Goal: Transaction & Acquisition: Purchase product/service

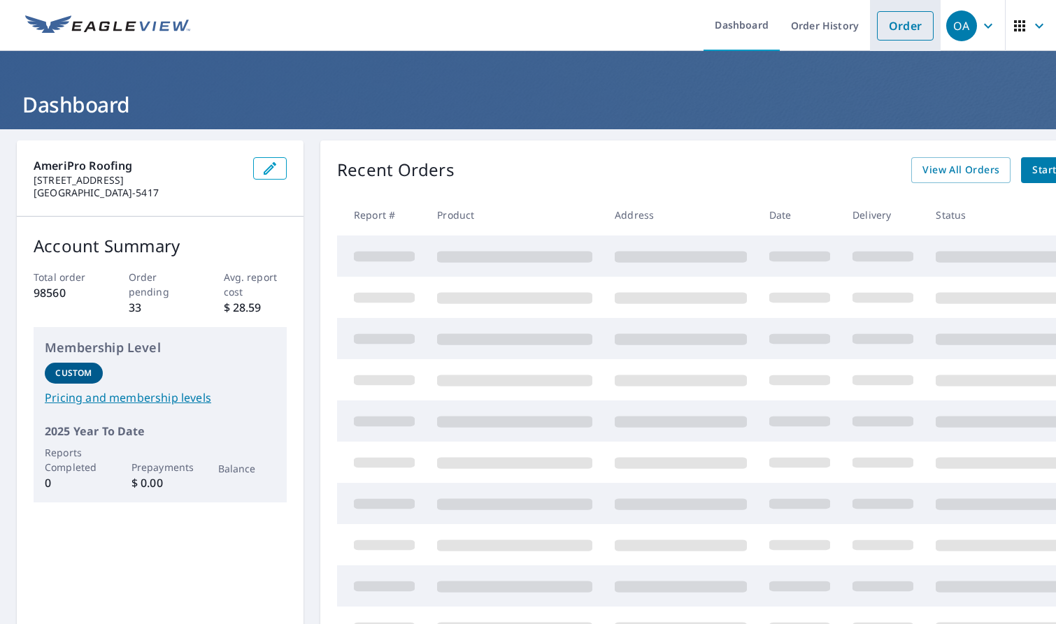
drag, startPoint x: 888, startPoint y: 22, endPoint x: 878, endPoint y: 44, distance: 23.8
click at [888, 22] on link "Order" at bounding box center [905, 25] width 57 height 29
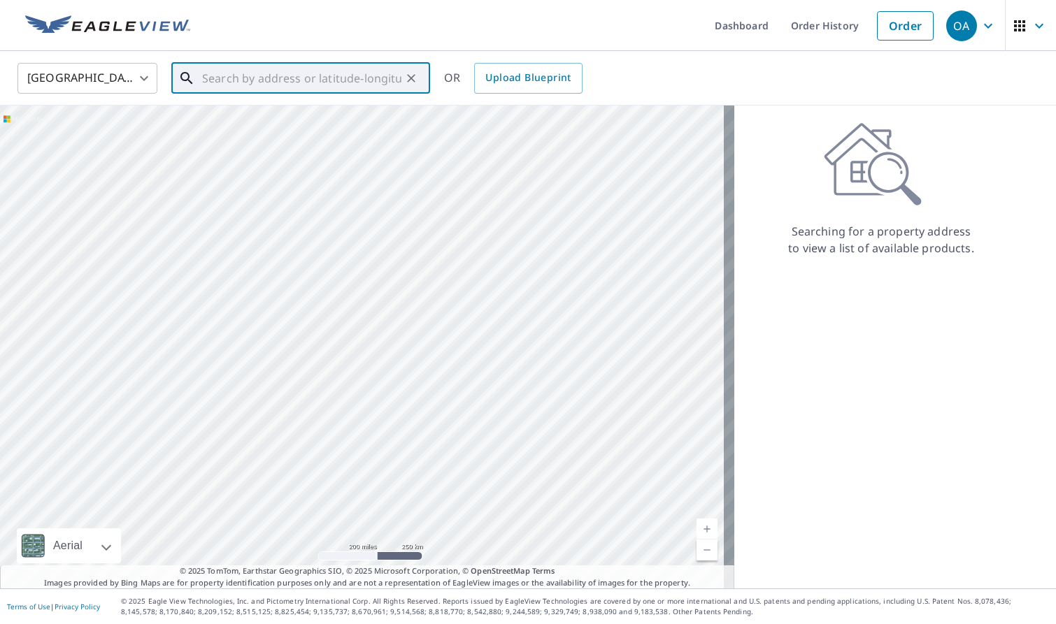
click at [306, 89] on input "text" at bounding box center [301, 78] width 199 height 39
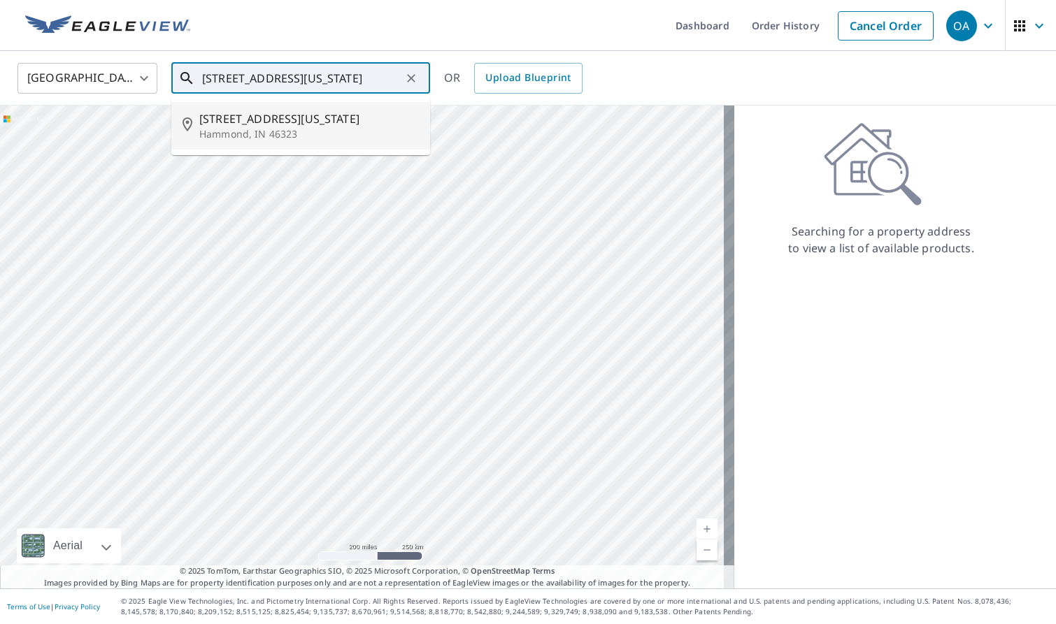
click at [304, 124] on span "[STREET_ADDRESS][US_STATE]" at bounding box center [309, 118] width 220 height 17
type input "[STREET_ADDRESS][US_STATE]"
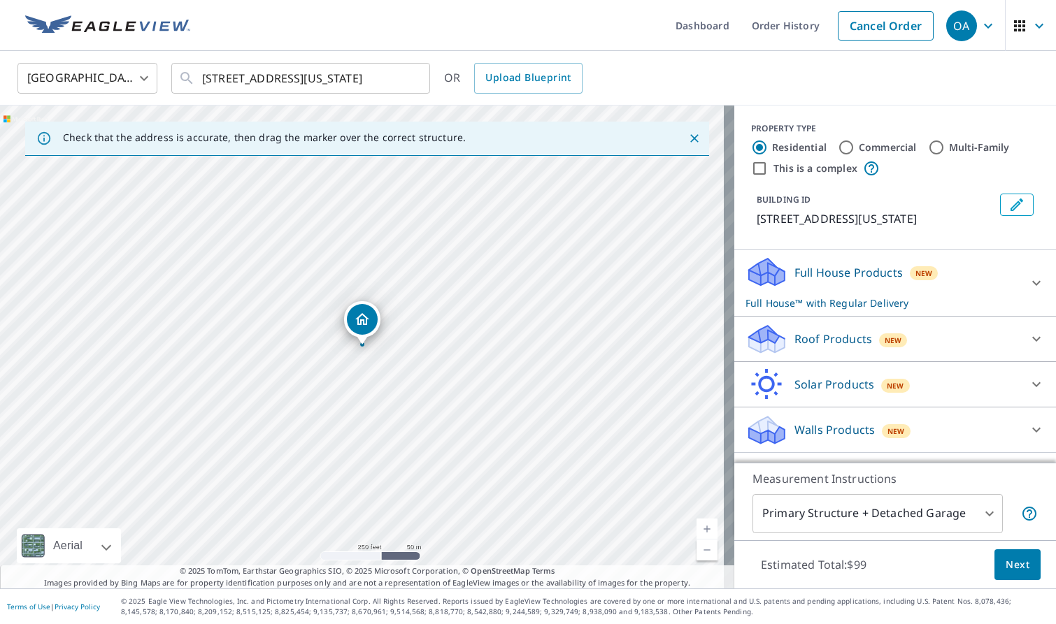
click at [851, 433] on p "Walls Products" at bounding box center [834, 430] width 80 height 17
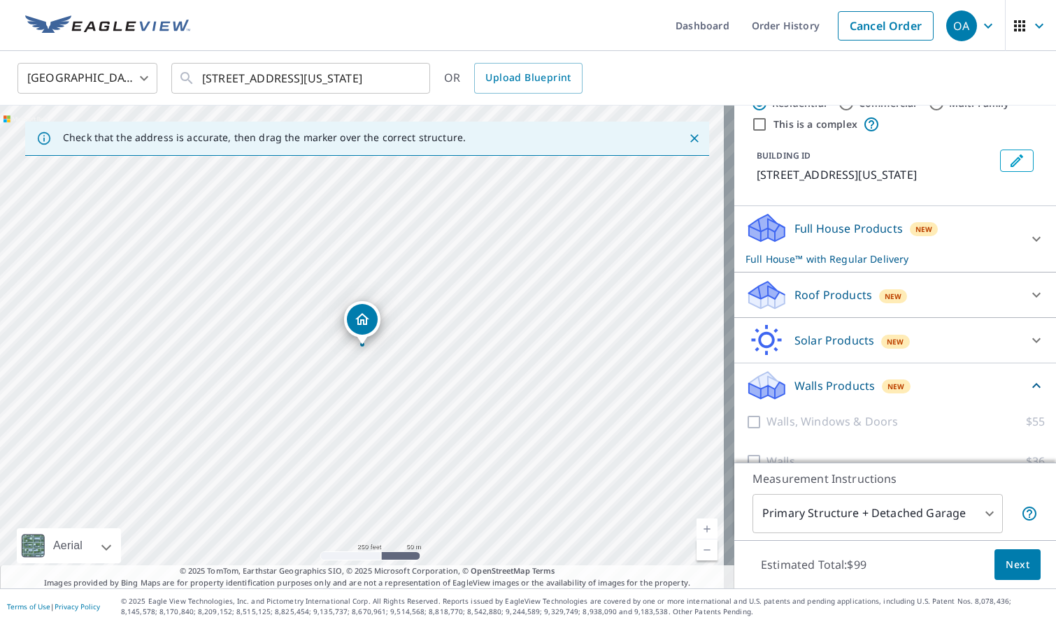
scroll to position [69, 0]
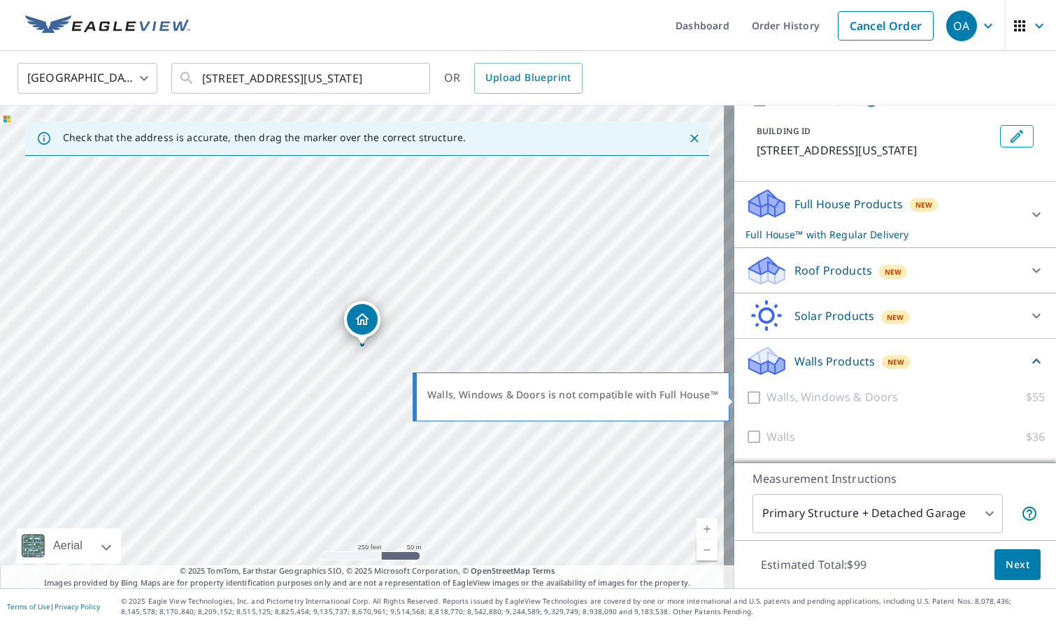
click at [788, 400] on p "Walls, Windows & Doors" at bounding box center [831, 397] width 131 height 17
click at [775, 398] on p "Walls, Windows & Doors" at bounding box center [831, 397] width 131 height 17
click at [745, 397] on div at bounding box center [755, 397] width 21 height 17
click at [788, 219] on div "Full House Products New Full House™ with Regular Delivery" at bounding box center [882, 214] width 274 height 55
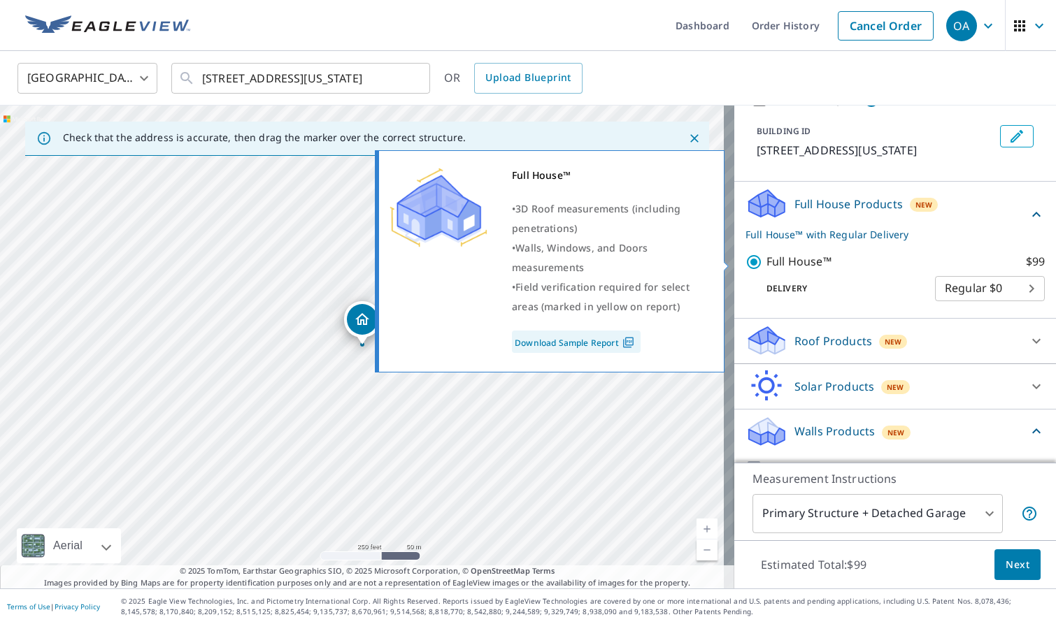
click at [747, 267] on input "Full House™ $99" at bounding box center [755, 262] width 21 height 17
checkbox input "false"
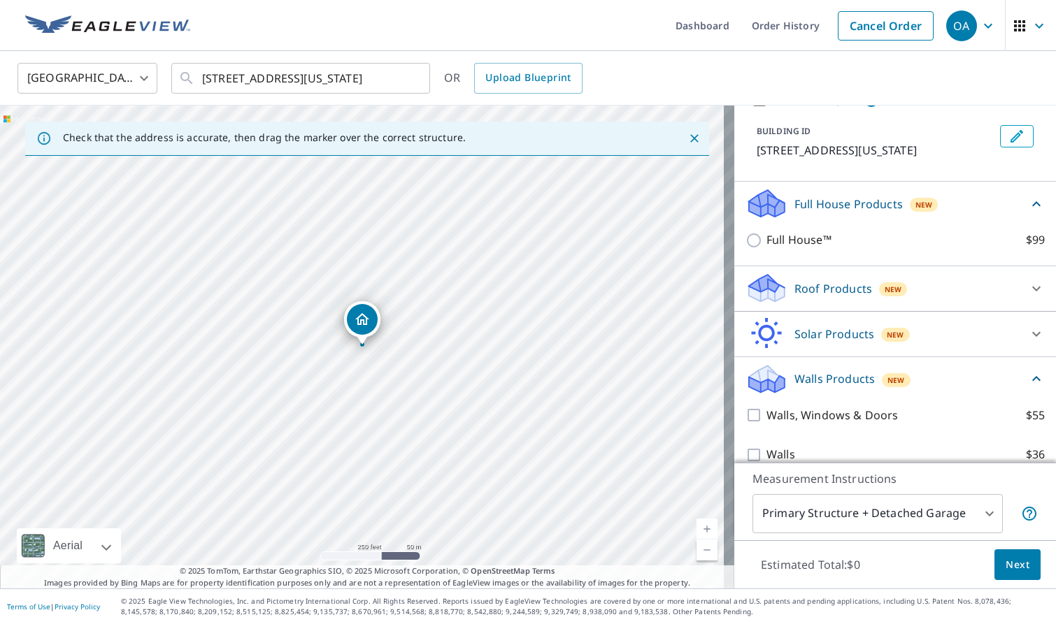
scroll to position [87, 0]
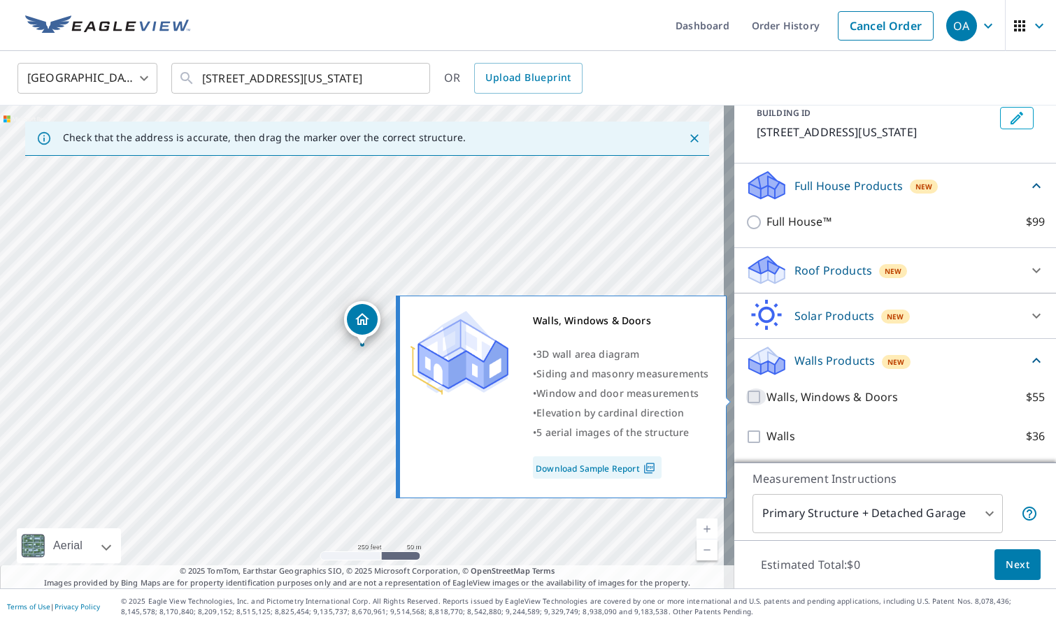
click at [745, 396] on input "Walls, Windows & Doors $55" at bounding box center [755, 397] width 21 height 17
checkbox input "true"
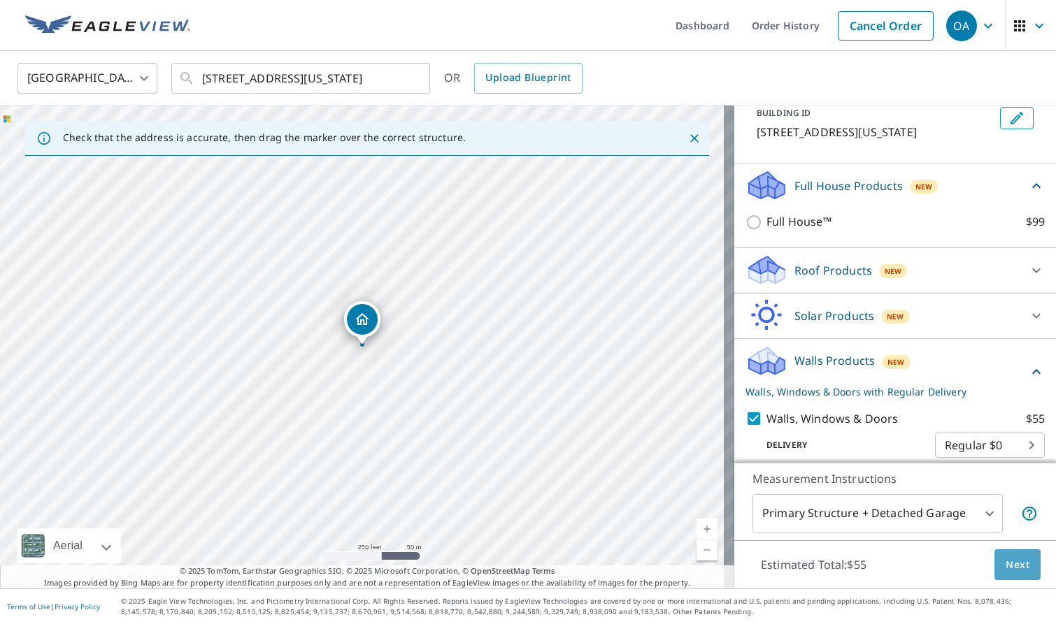
click at [1005, 560] on span "Next" at bounding box center [1017, 564] width 24 height 17
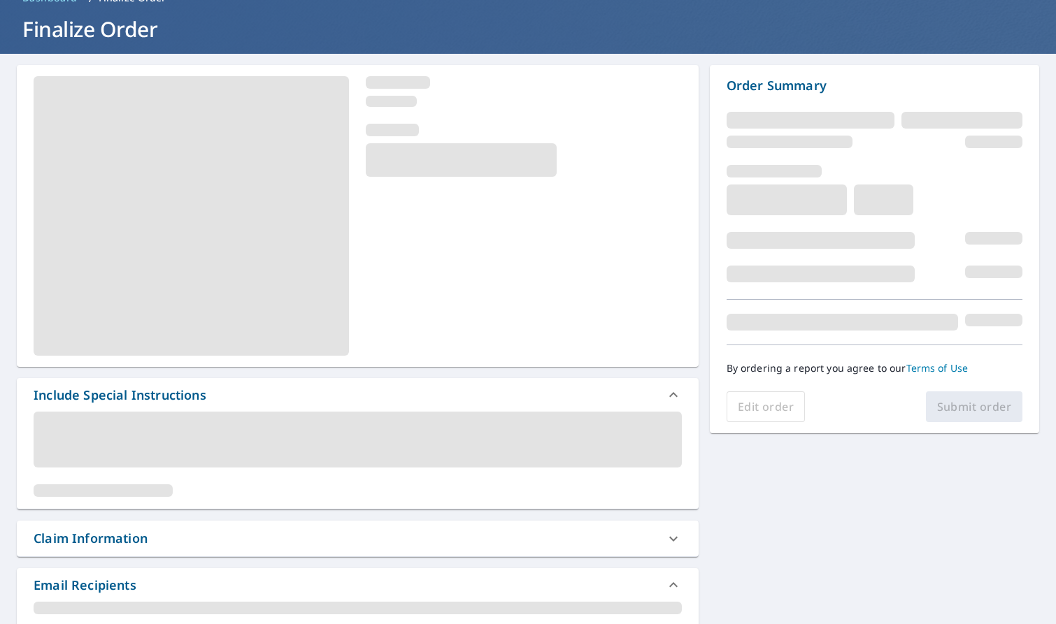
scroll to position [210, 0]
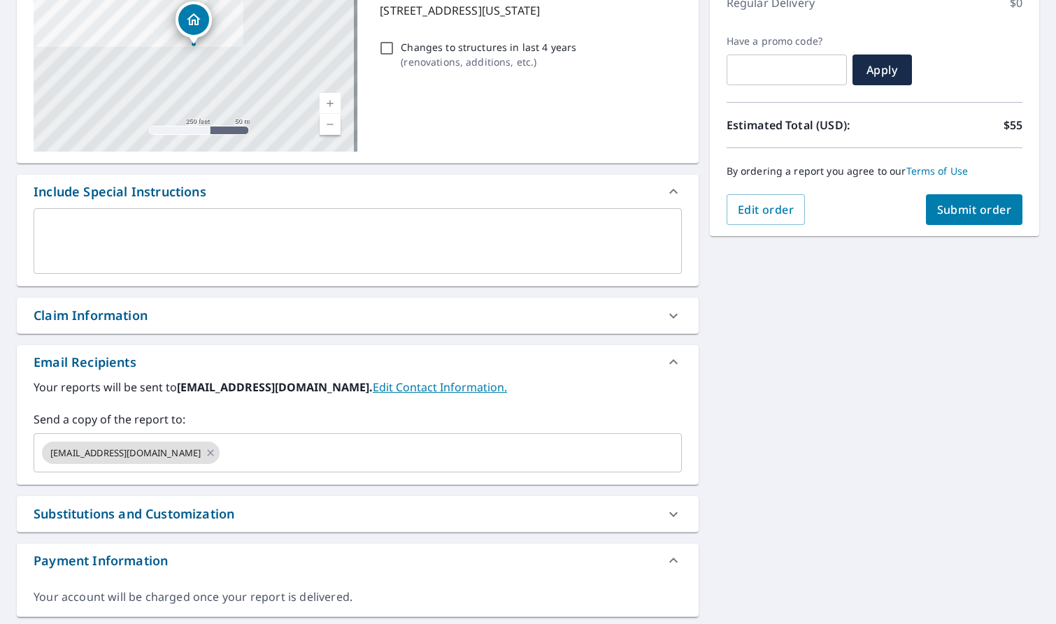
click at [187, 320] on div "Claim Information" at bounding box center [345, 315] width 623 height 19
checkbox input "true"
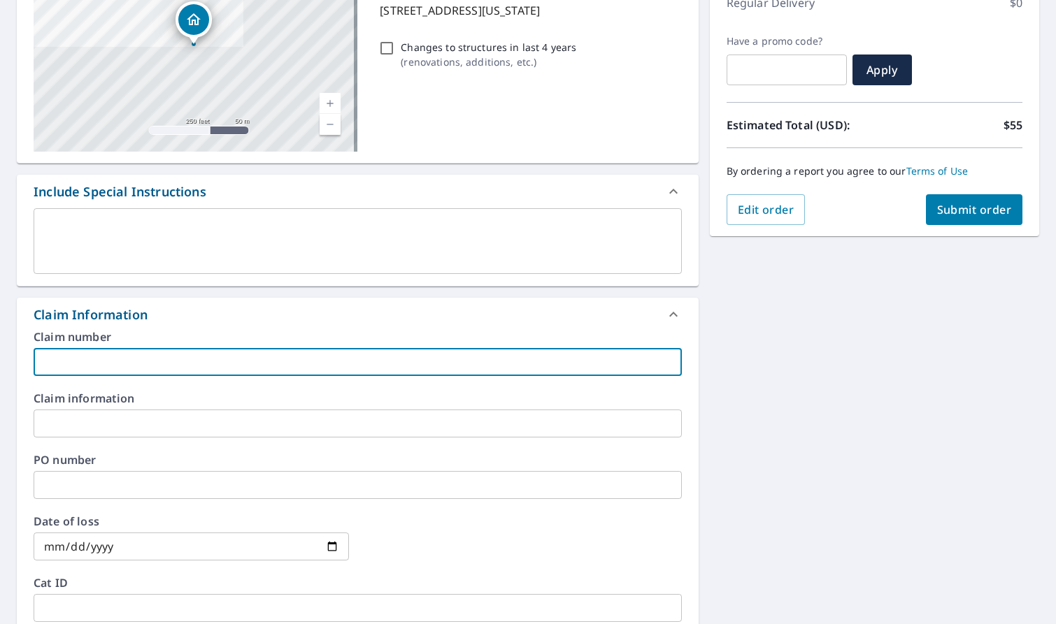
click at [189, 362] on input "text" at bounding box center [358, 362] width 648 height 28
type input "C"
checkbox input "true"
type input "CP"
checkbox input "true"
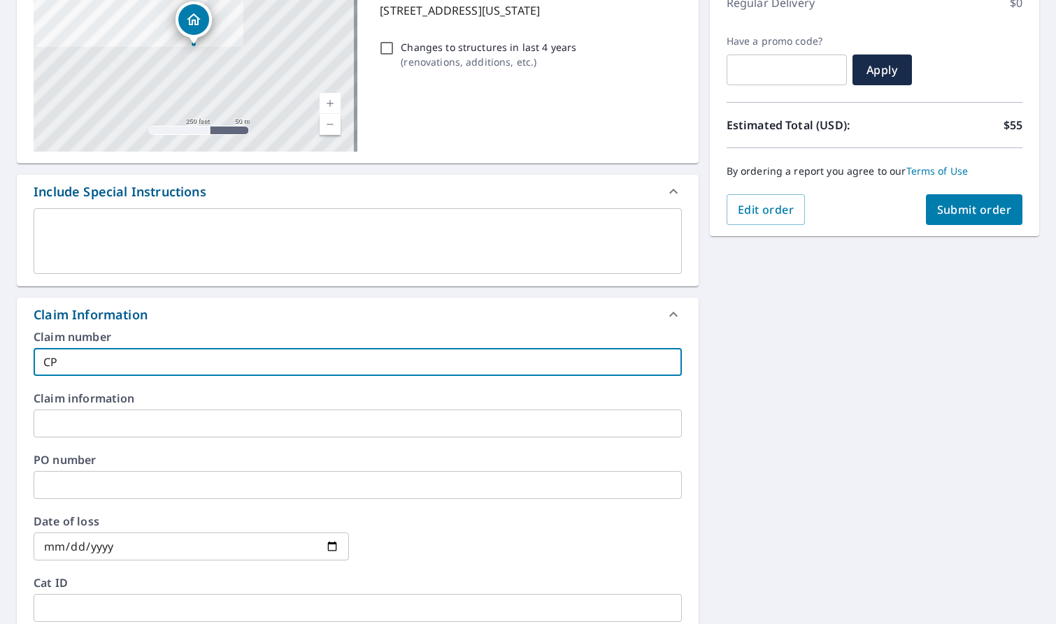
type input "CPI"
checkbox input "true"
type input "CPIN"
checkbox input "true"
type input "CPIN"
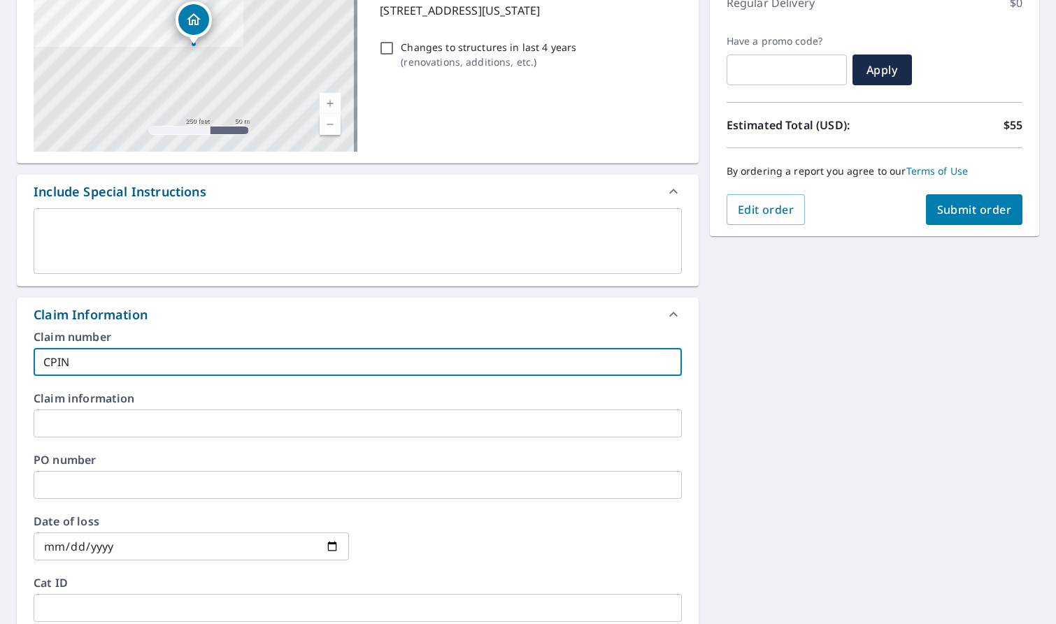
checkbox input "true"
type input "CPIN 8"
checkbox input "true"
type input "CPIN 83"
checkbox input "true"
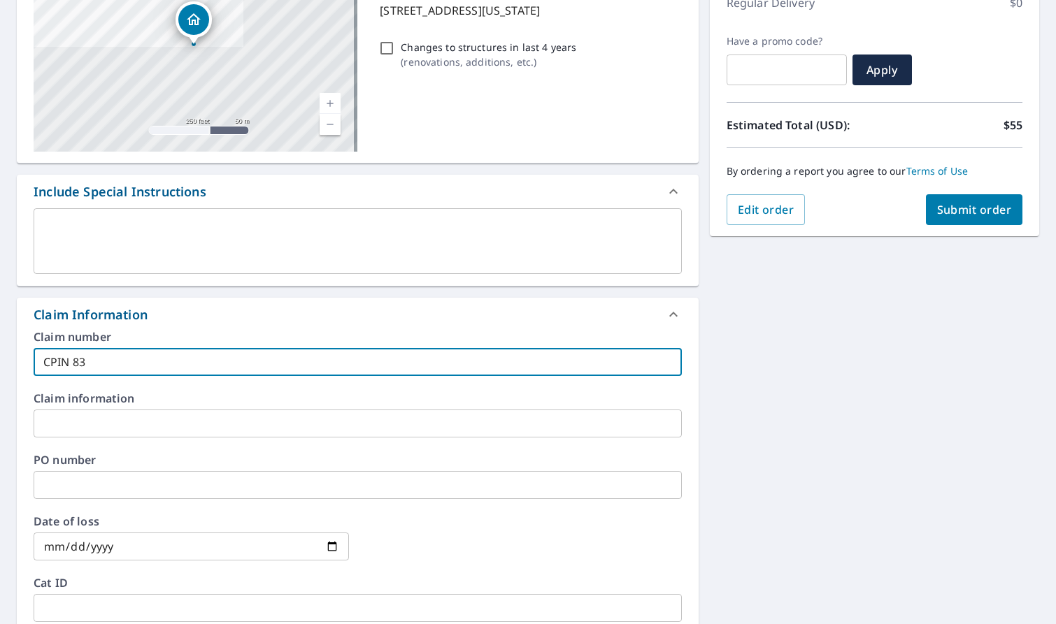
type input "CPIN 831"
checkbox input "true"
type input "CPIN 8314"
checkbox input "true"
type input "CPIN 83145"
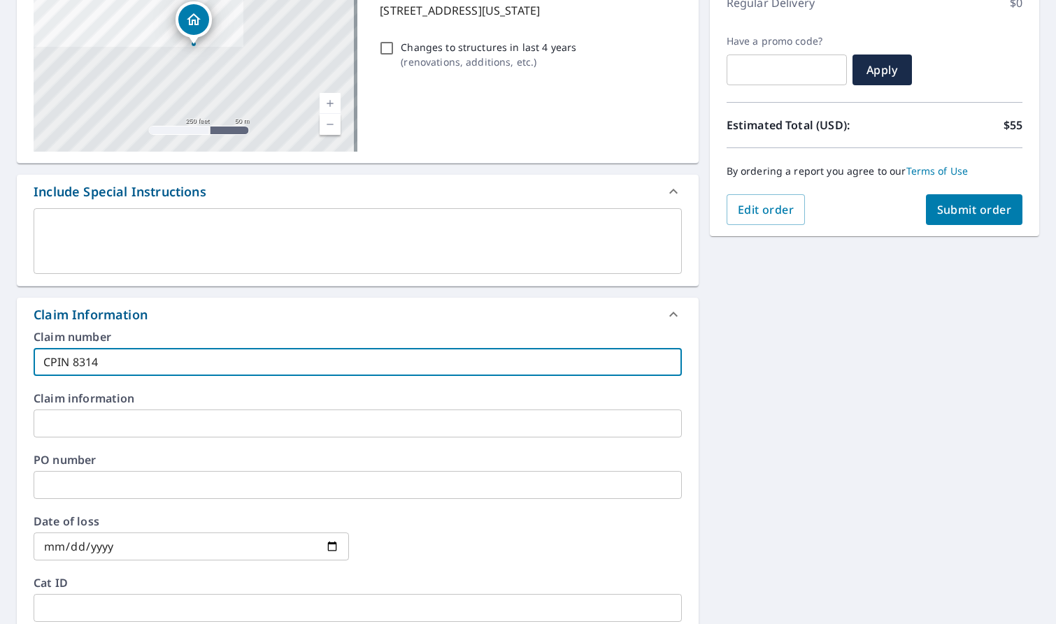
checkbox input "true"
type input "CPIN 831453"
checkbox input "true"
drag, startPoint x: 140, startPoint y: 345, endPoint x: 27, endPoint y: 355, distance: 113.7
click at [27, 355] on div "Claim number CPIN 831453 ​ Claim information ​ PO number ​ Date of loss ​ Cat I…" at bounding box center [358, 482] width 682 height 303
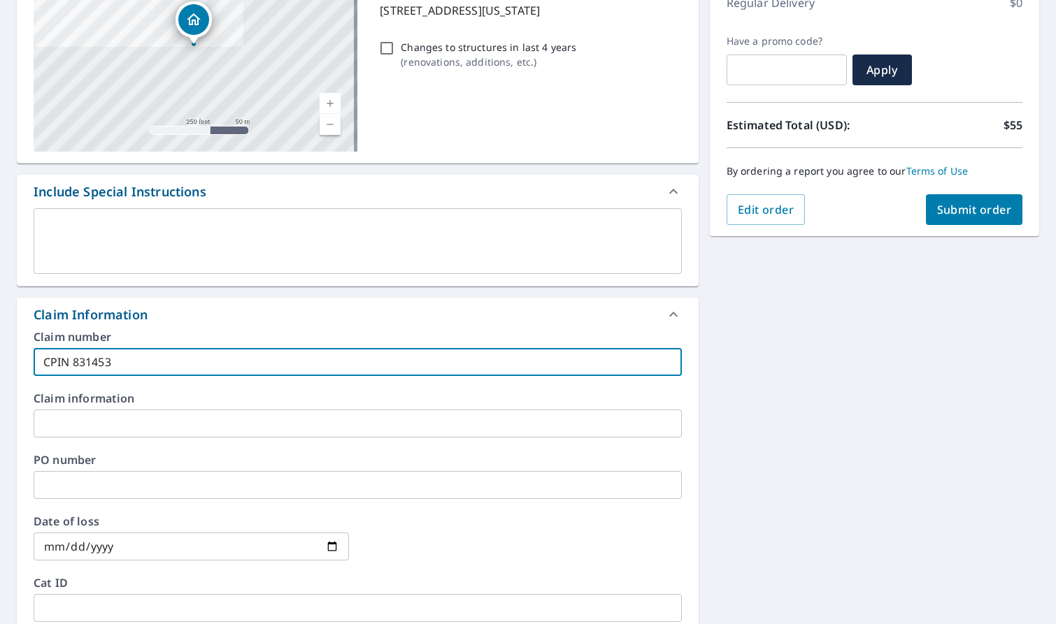
type input "CPIN 831453"
click at [76, 429] on input "text" at bounding box center [358, 424] width 648 height 28
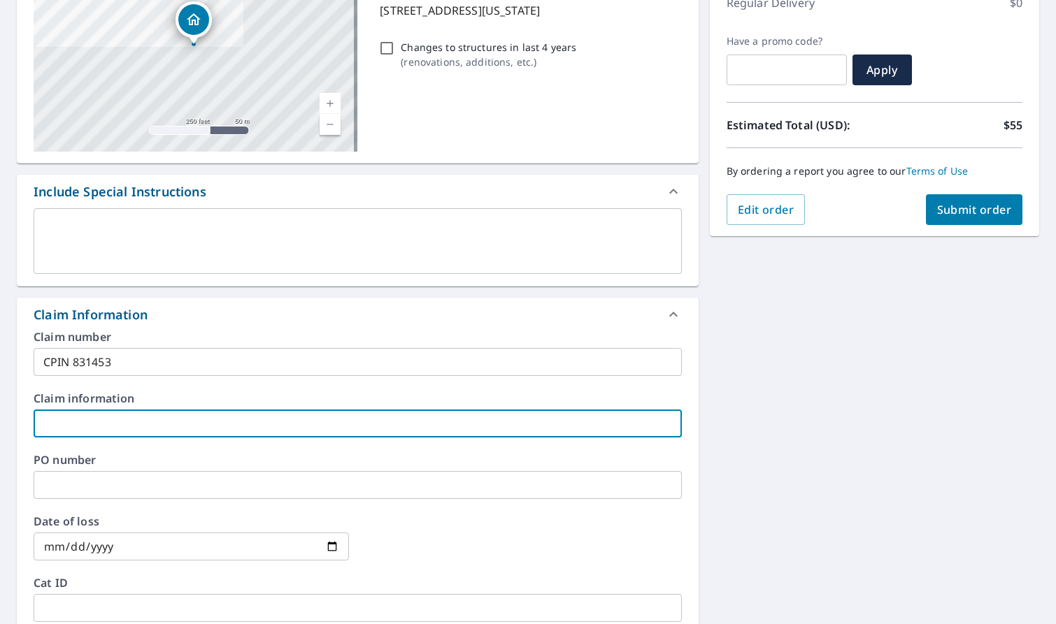
paste input "CPIN 831453"
type input "CPIN 831453"
checkbox input "true"
type input "CPIN 831453"
click at [972, 213] on span "Submit order" at bounding box center [974, 209] width 75 height 15
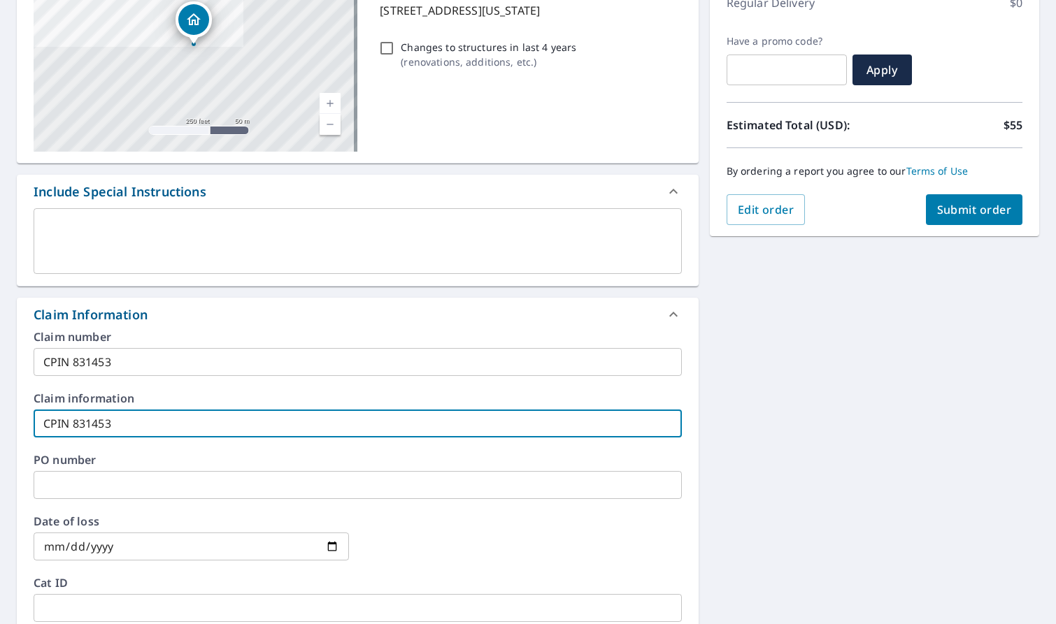
checkbox input "true"
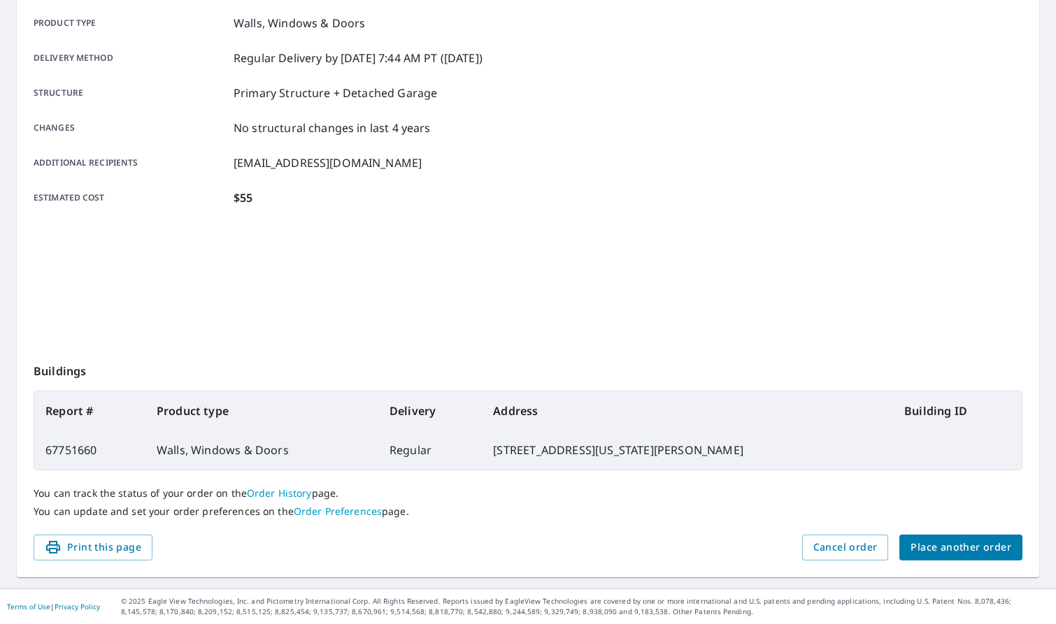
scroll to position [199, 0]
